Goal: Find specific page/section: Find specific page/section

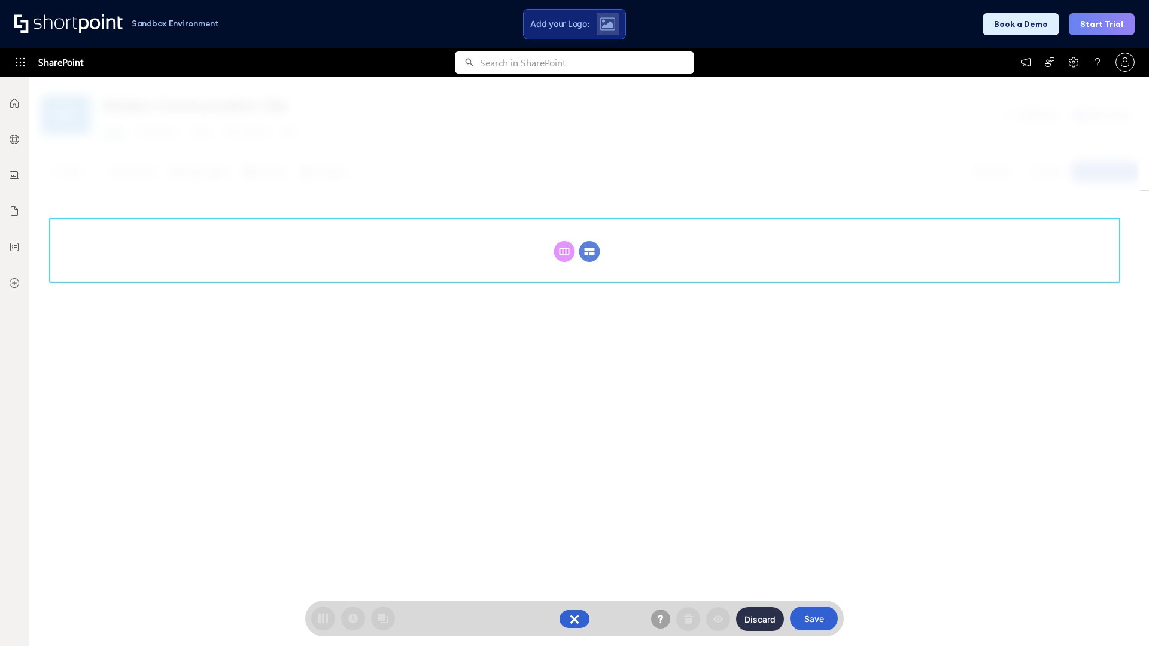
click at [590, 251] on circle at bounding box center [589, 251] width 21 height 21
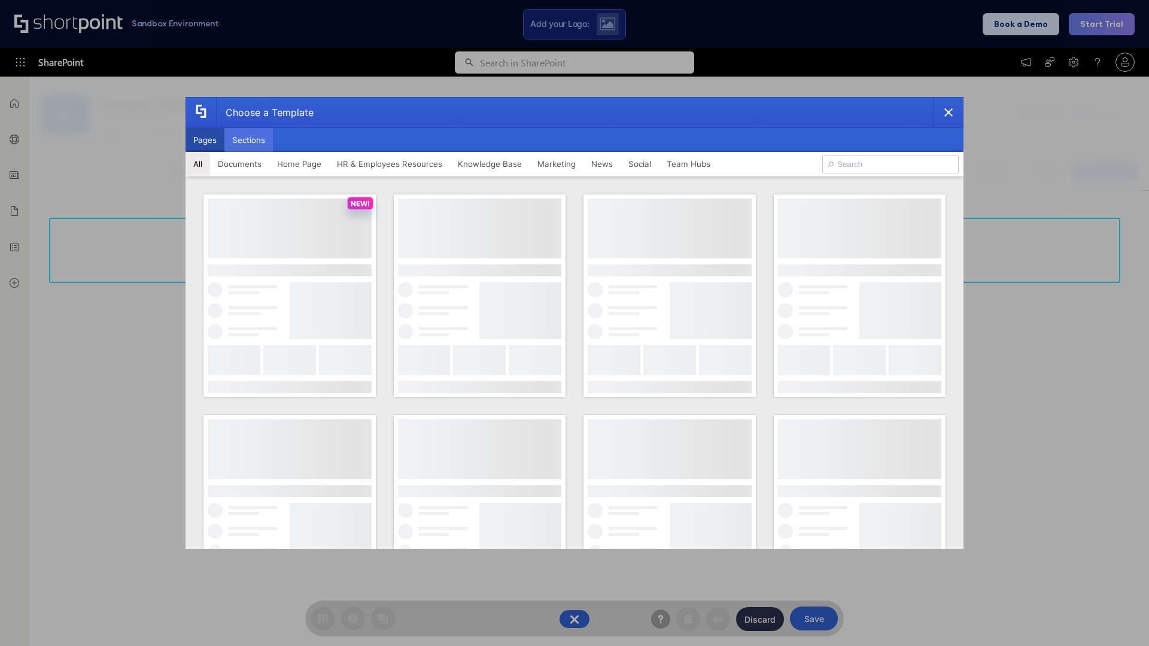
click at [248, 140] on button "Sections" at bounding box center [248, 140] width 48 height 24
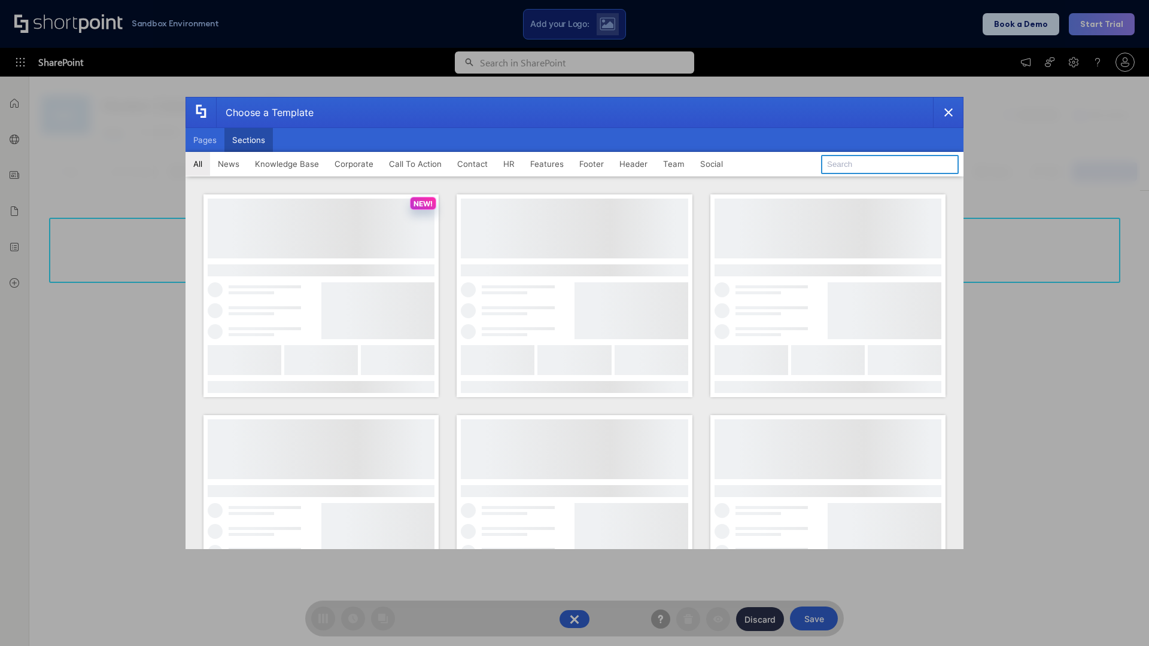
type input "Social"
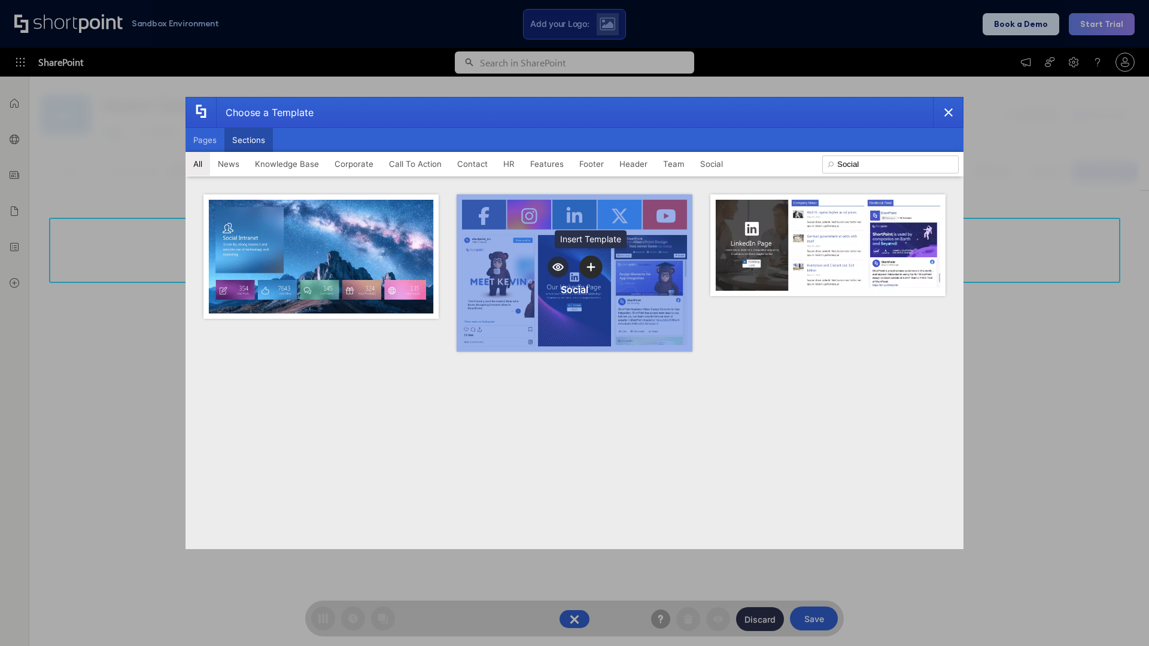
click at [591, 267] on icon "template selector" at bounding box center [591, 267] width 8 height 8
